Goal: Find specific page/section

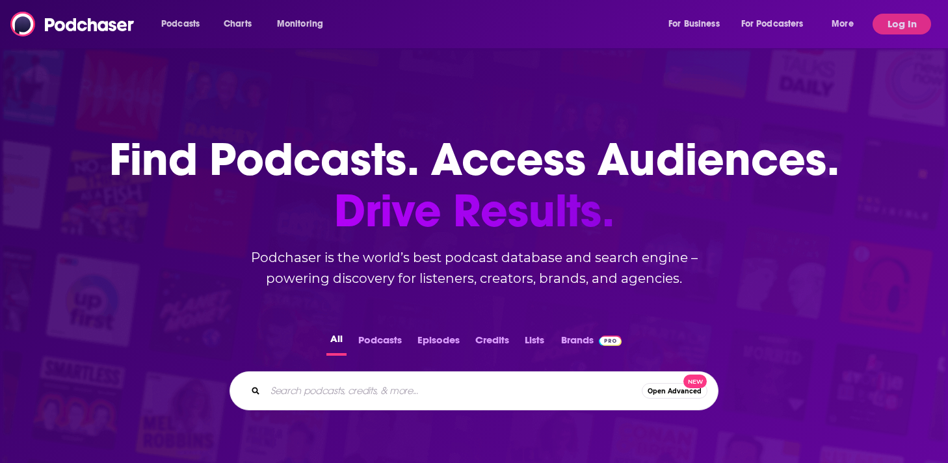
click at [407, 393] on input "Search podcasts, credits, & more..." at bounding box center [453, 390] width 376 height 21
click at [889, 18] on button "Log In" at bounding box center [902, 24] width 59 height 21
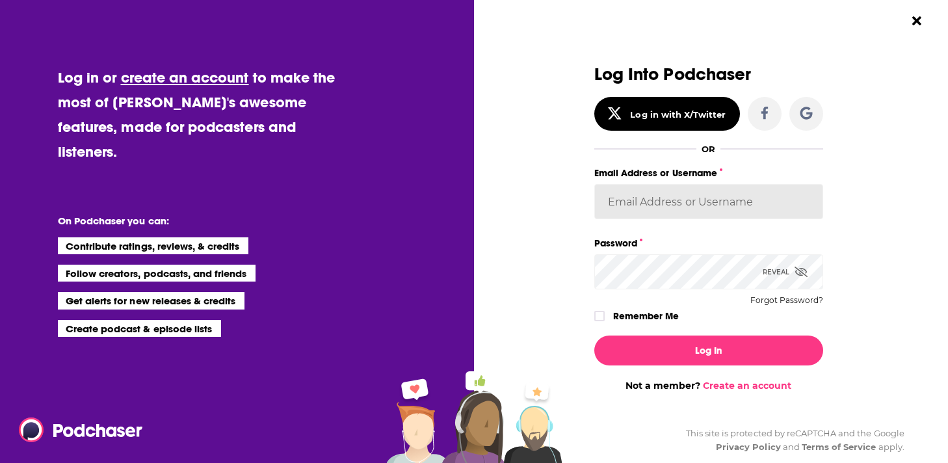
click at [630, 198] on input "Email Address or Username" at bounding box center [708, 201] width 229 height 35
type input "[EMAIL_ADDRESS][DOMAIN_NAME]"
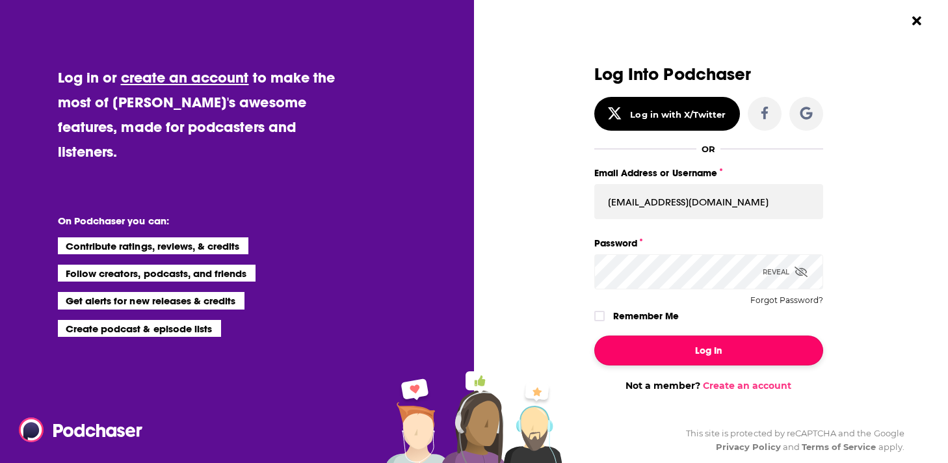
click at [704, 354] on button "Log In" at bounding box center [708, 351] width 229 height 30
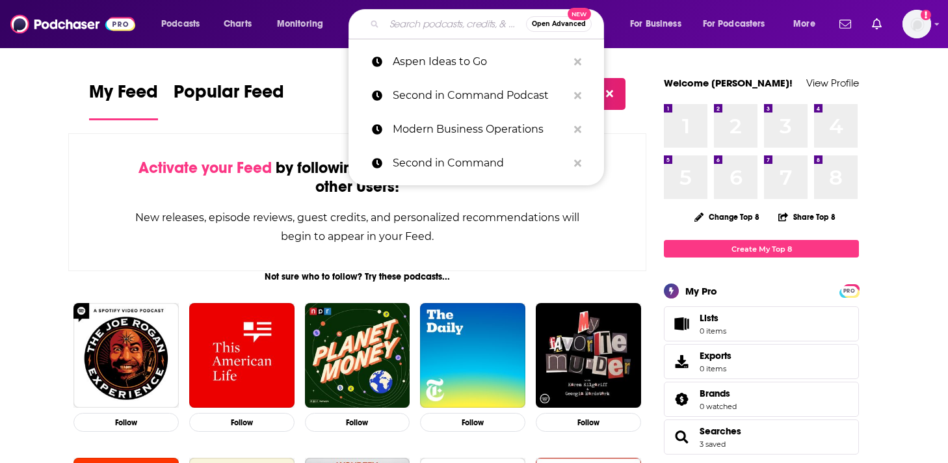
click at [435, 29] on input "Search podcasts, credits, & more..." at bounding box center [455, 24] width 142 height 21
click at [448, 94] on p "Second in Command Podcast" at bounding box center [480, 96] width 175 height 34
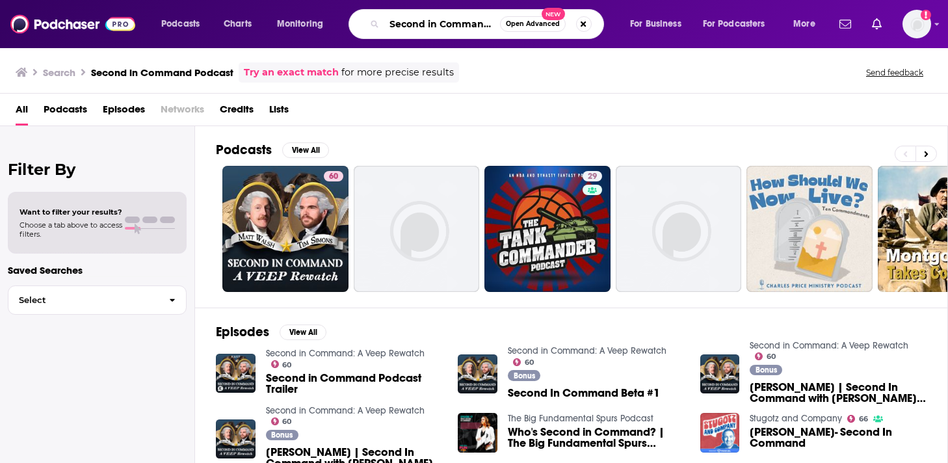
scroll to position [0, 36]
drag, startPoint x: 393, startPoint y: 25, endPoint x: 525, endPoint y: 36, distance: 132.4
click at [525, 36] on div "Second in Command Podcast Open Advanced New" at bounding box center [477, 24] width 256 height 30
type input "S"
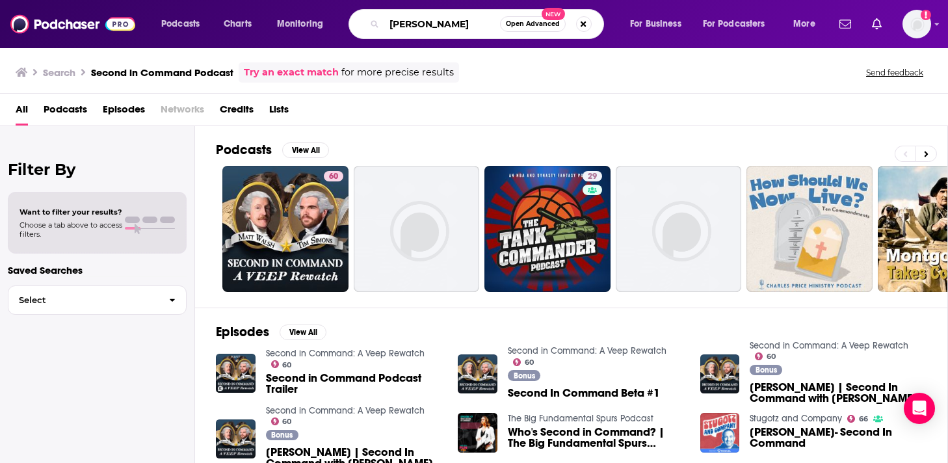
type input "[PERSON_NAME]"
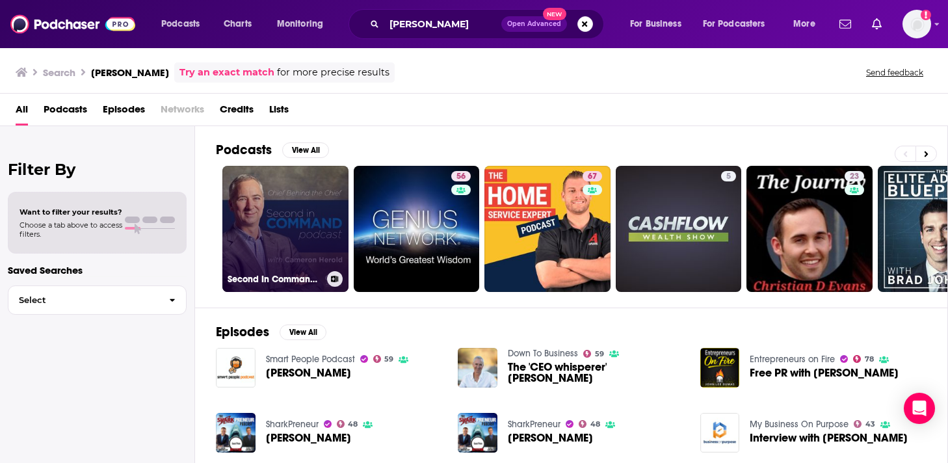
click at [317, 216] on link "Second In Command | Interviews With the COOs of Amazing-Growth Companies" at bounding box center [285, 229] width 126 height 126
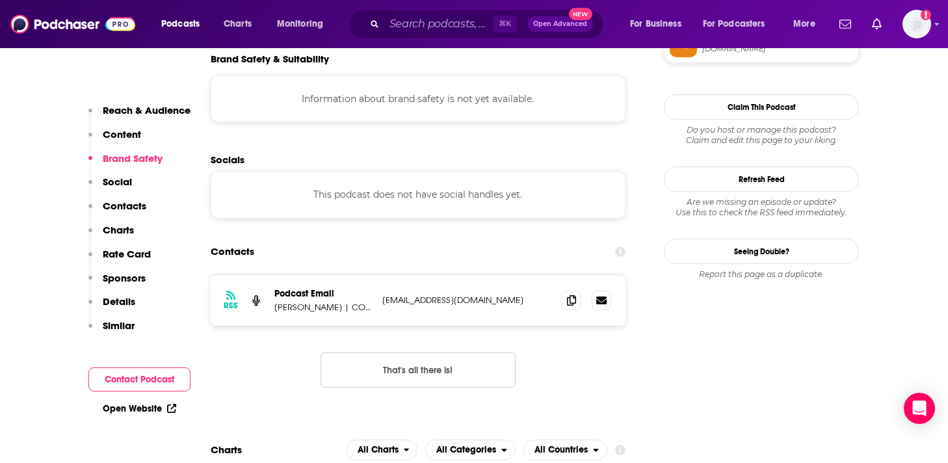
scroll to position [1018, 0]
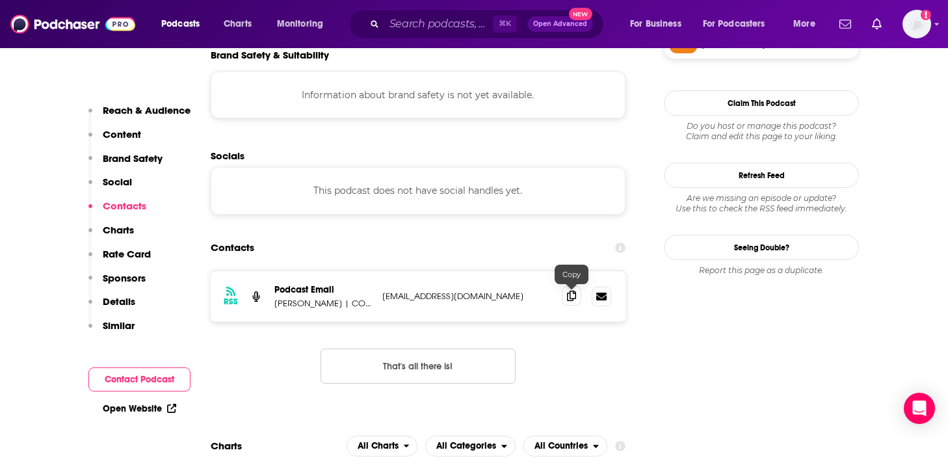
click at [570, 299] on icon at bounding box center [571, 296] width 9 height 10
